Goal: Task Accomplishment & Management: Use online tool/utility

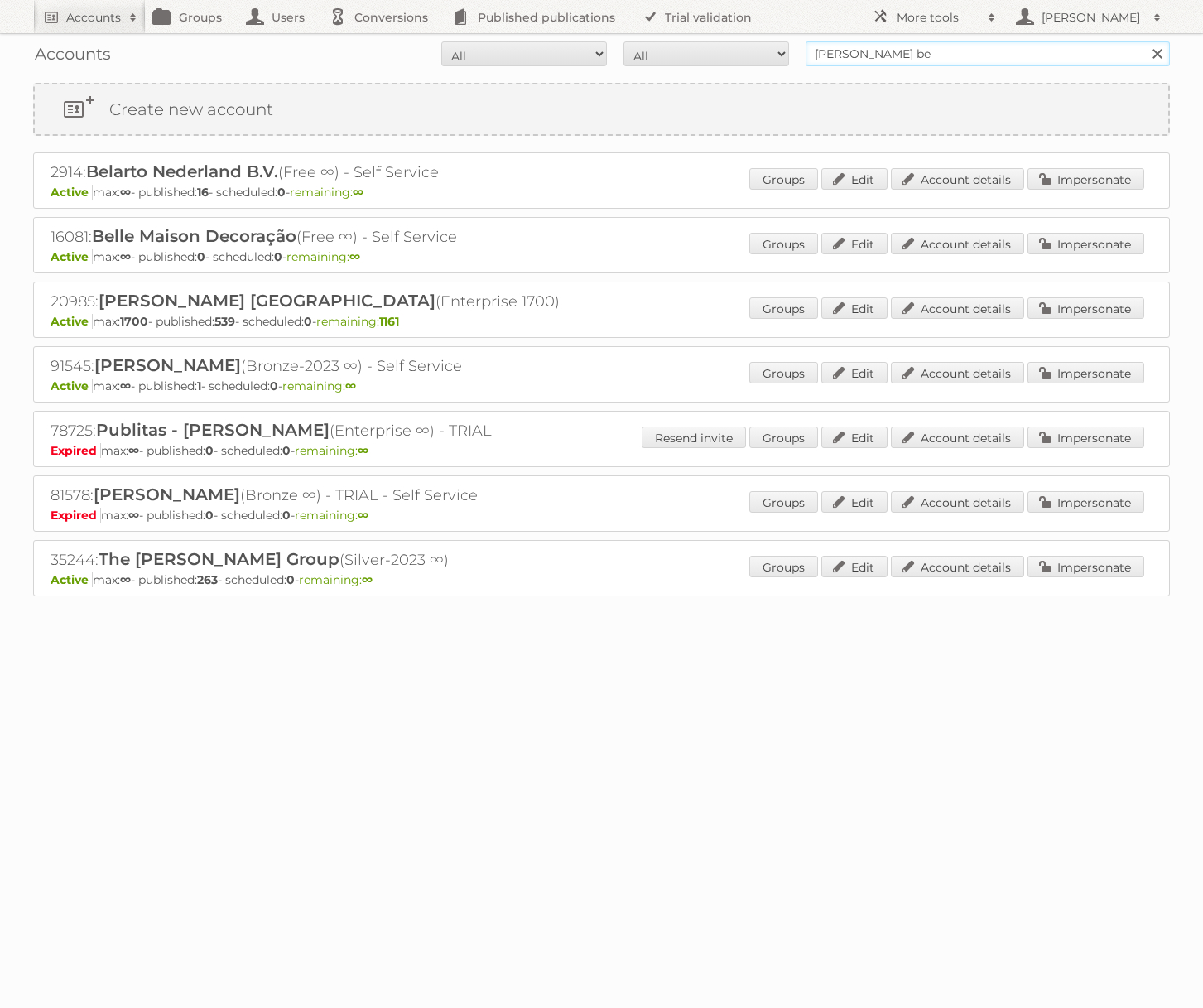
click at [914, 56] on input "[PERSON_NAME] be" at bounding box center [988, 54] width 365 height 25
type input "heb [GEOGRAPHIC_DATA]"
click at [1144, 41] on input "Search" at bounding box center [1156, 54] width 25 height 25
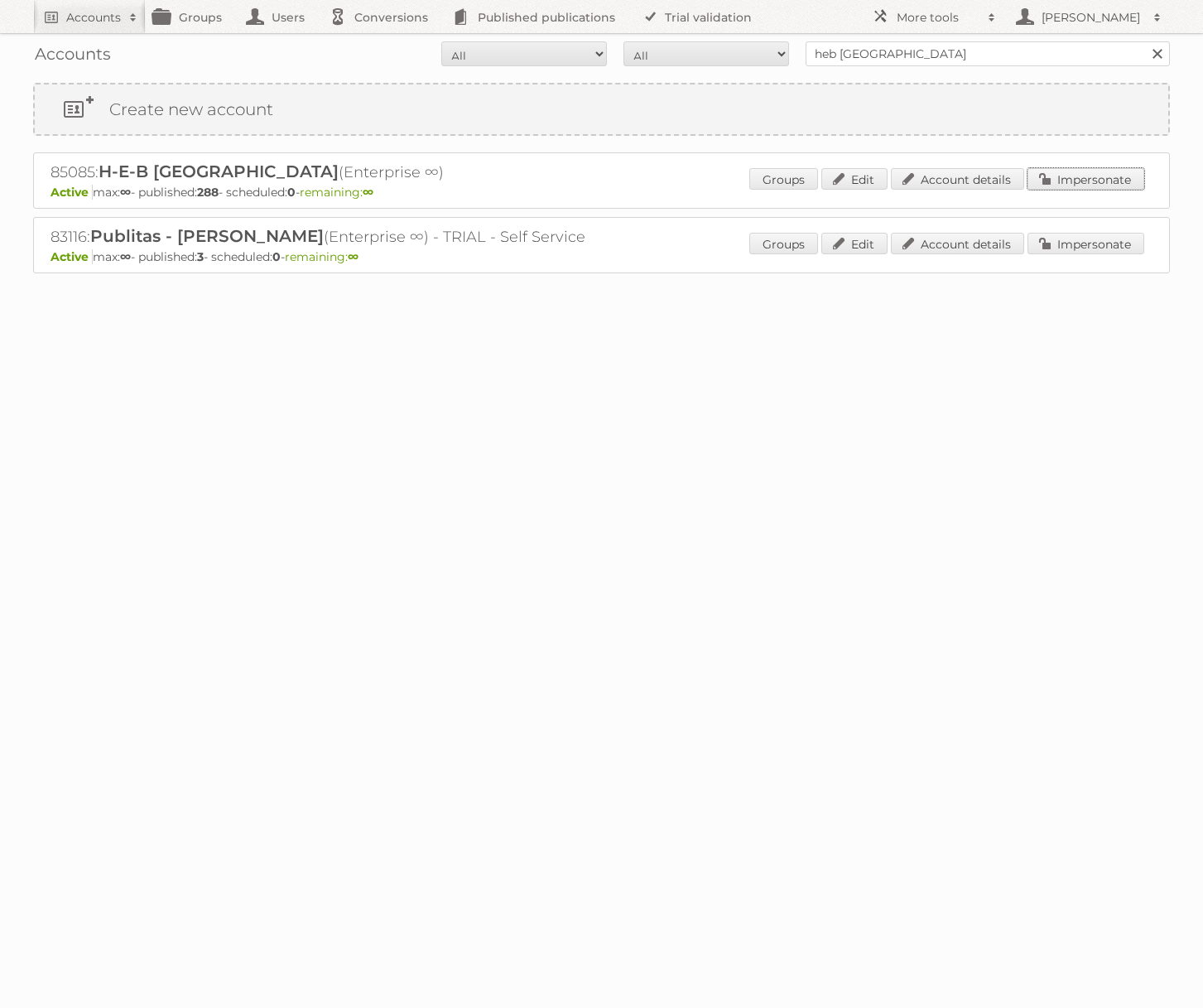
click at [1097, 183] on link "Impersonate" at bounding box center [1086, 178] width 117 height 21
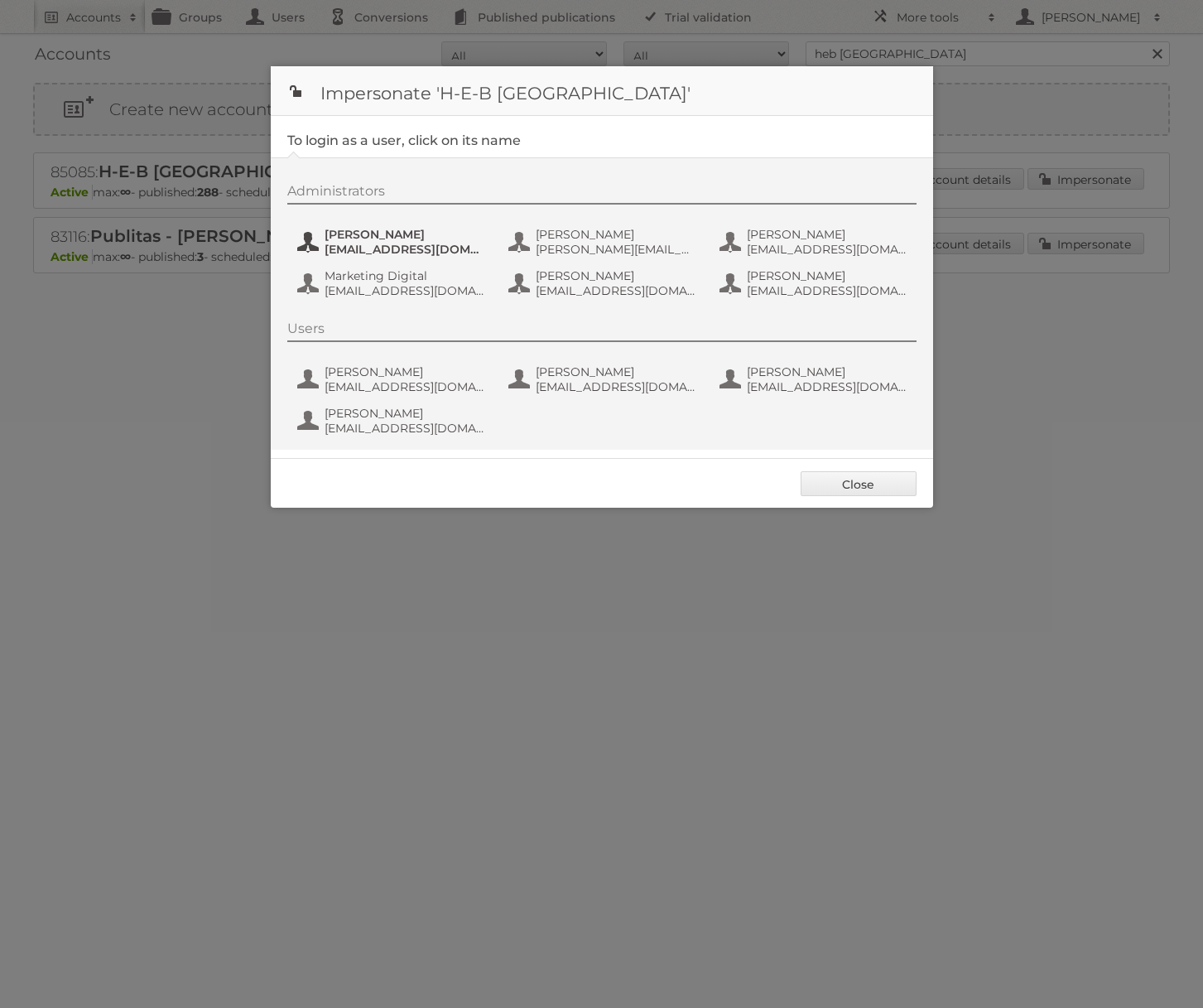
click at [388, 232] on span "[PERSON_NAME]" at bounding box center [405, 234] width 161 height 15
